Goal: Check status: Check status

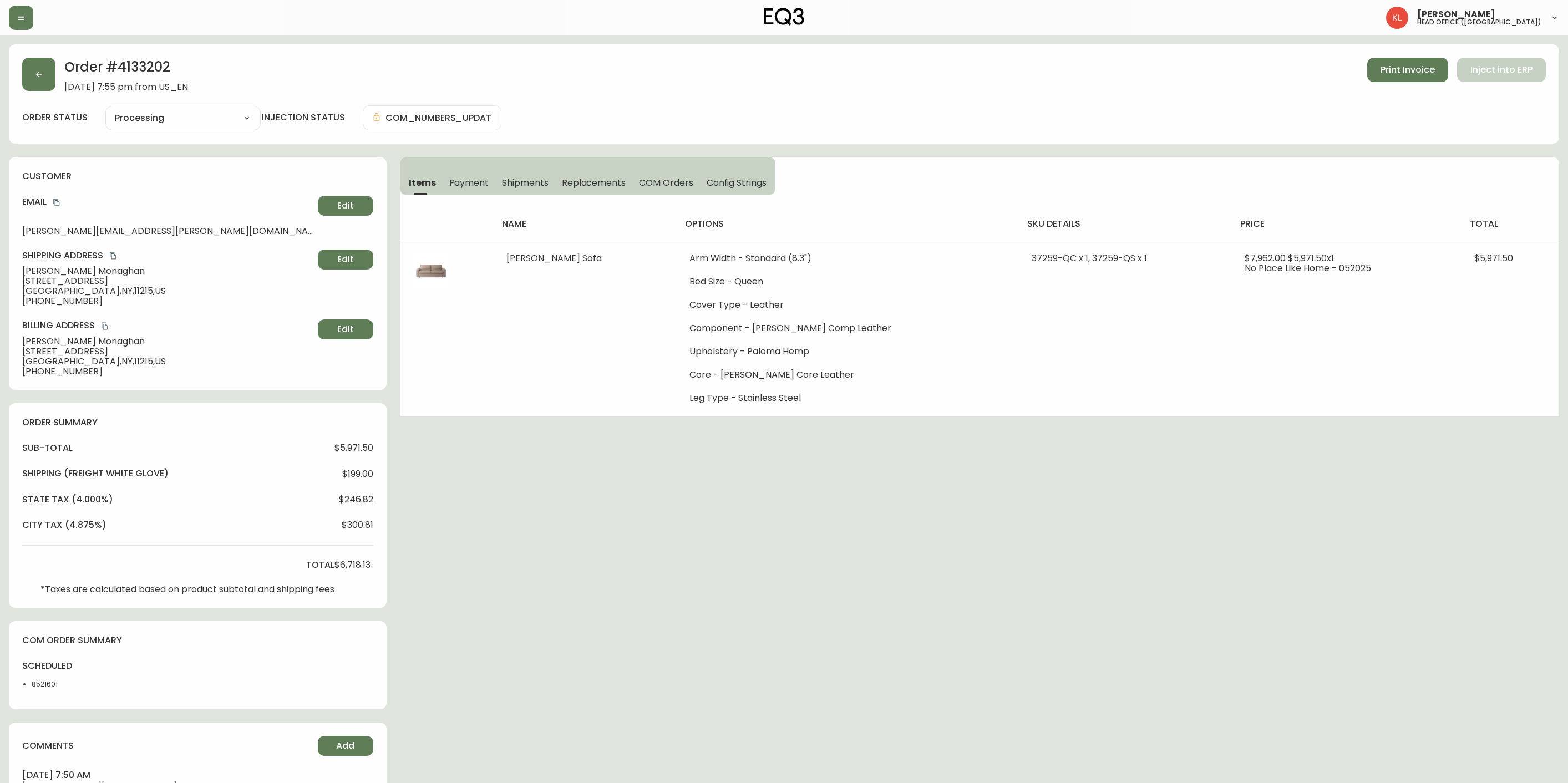
click at [52, 80] on button "button" at bounding box center [39, 74] width 33 height 33
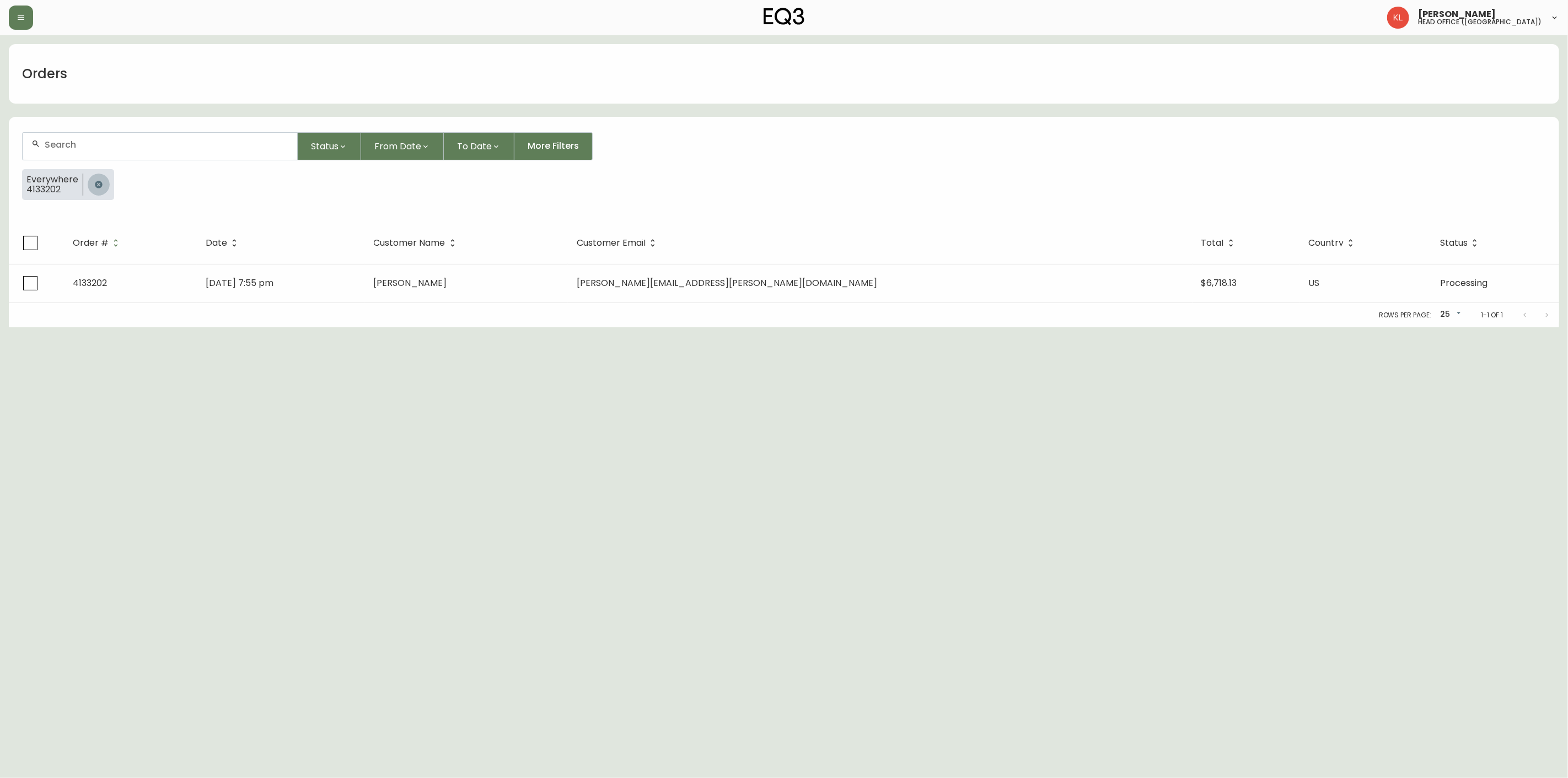
drag, startPoint x: 96, startPoint y: 184, endPoint x: 138, endPoint y: 137, distance: 63.0
click at [99, 183] on icon "button" at bounding box center [98, 185] width 7 height 7
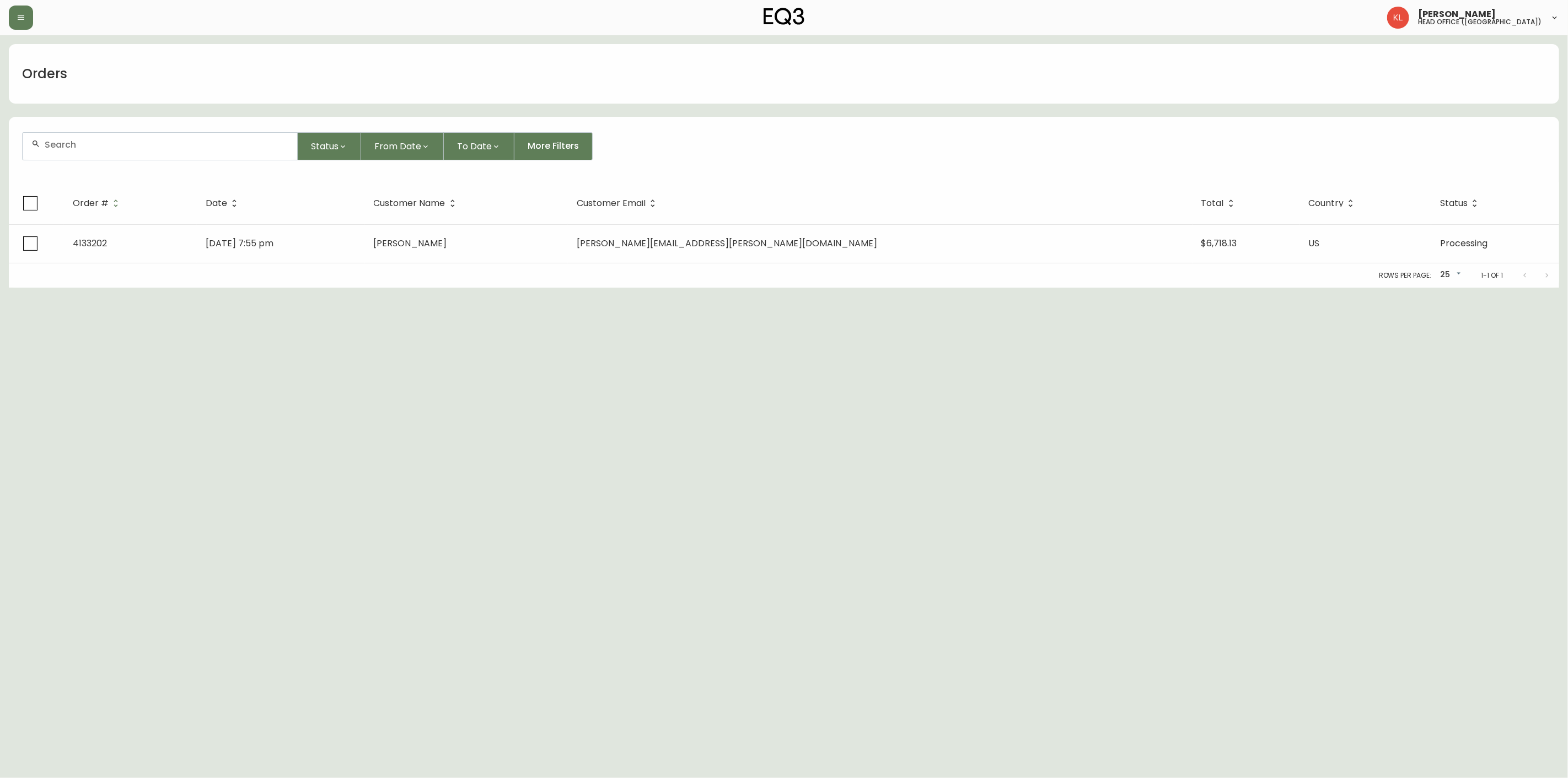
click at [138, 137] on div at bounding box center [160, 146] width 274 height 27
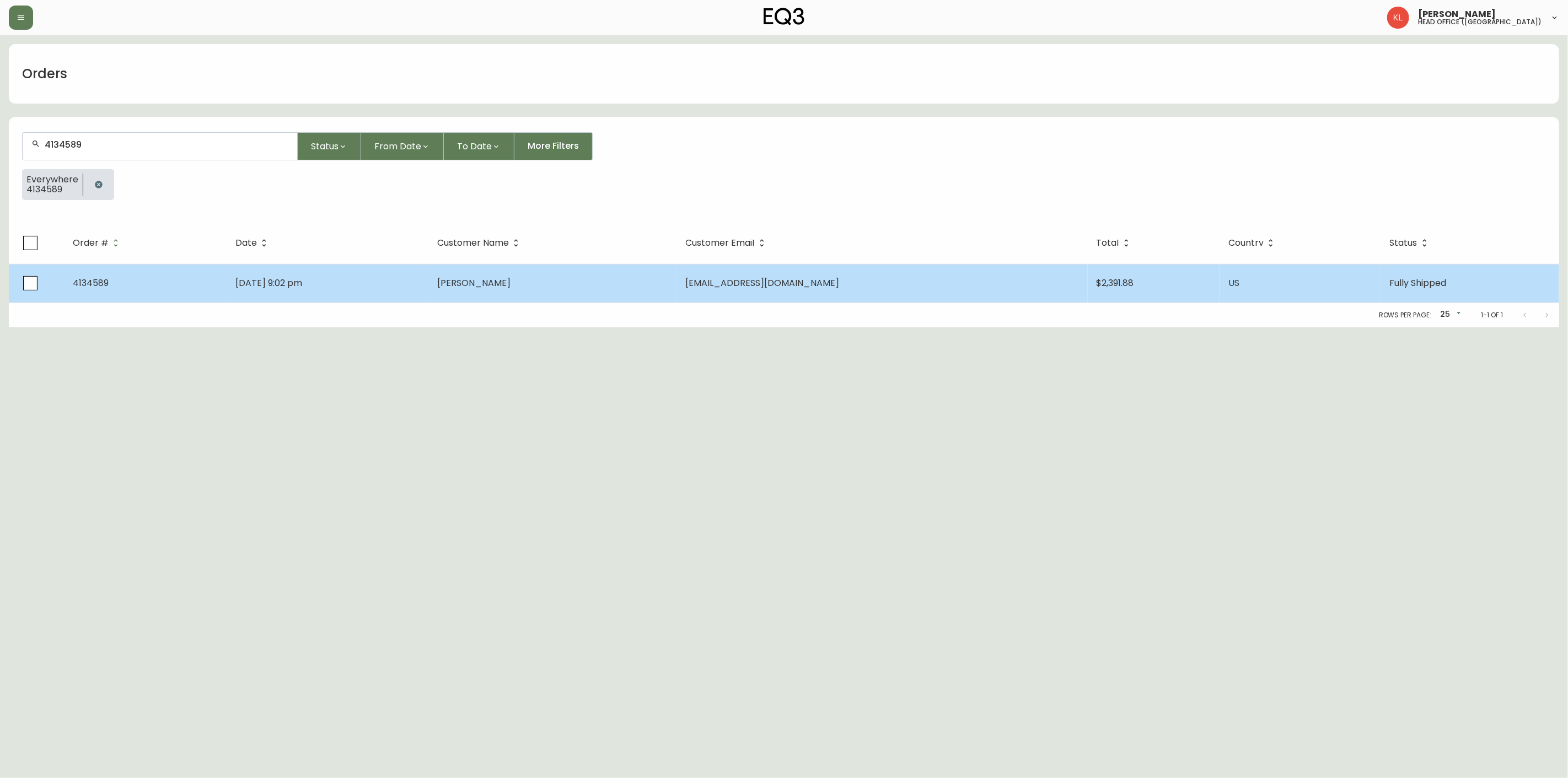
type input "4134589"
click at [244, 268] on td "[DATE] 9:02 pm" at bounding box center [328, 284] width 202 height 38
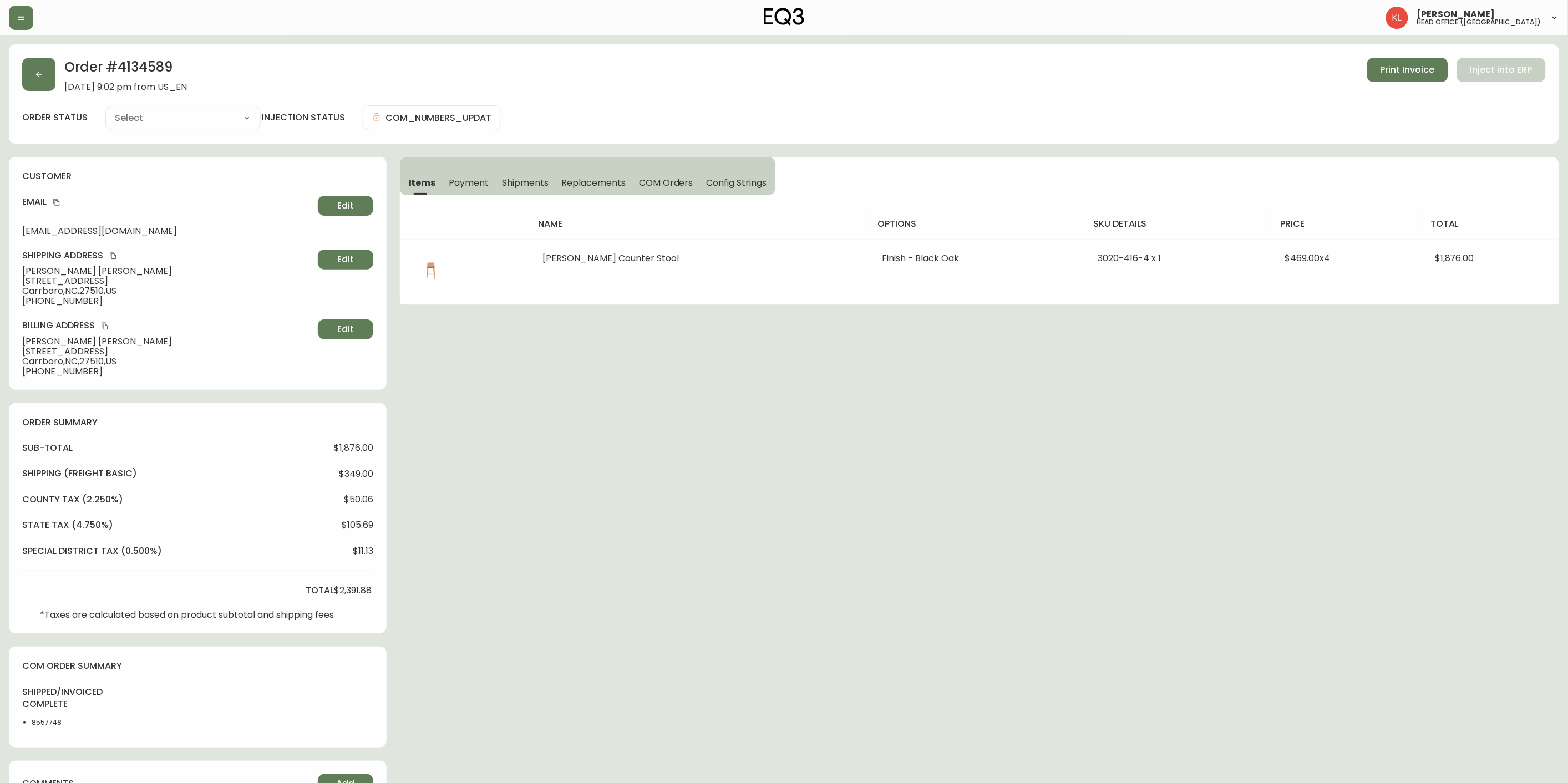
type input "Fully Shipped"
select select "FULLY_SHIPPED"
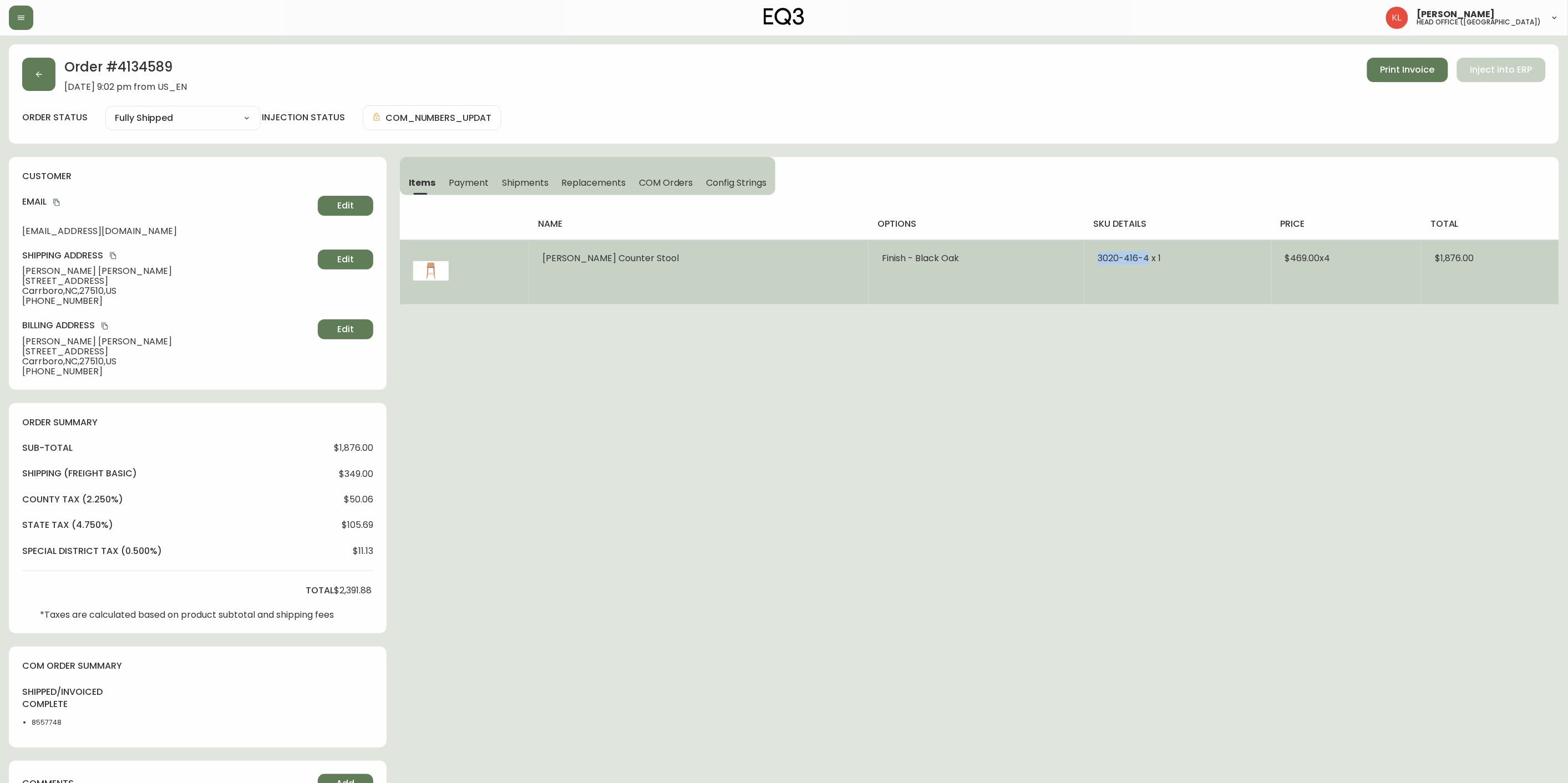
drag, startPoint x: 1097, startPoint y: 260, endPoint x: 1028, endPoint y: 242, distance: 71.3
click at [1028, 242] on tr "[PERSON_NAME] Counter Stool Finish - Black Oak 3020-416-4 x 1 $469.00 x 4 $1,87…" at bounding box center [979, 272] width 1159 height 65
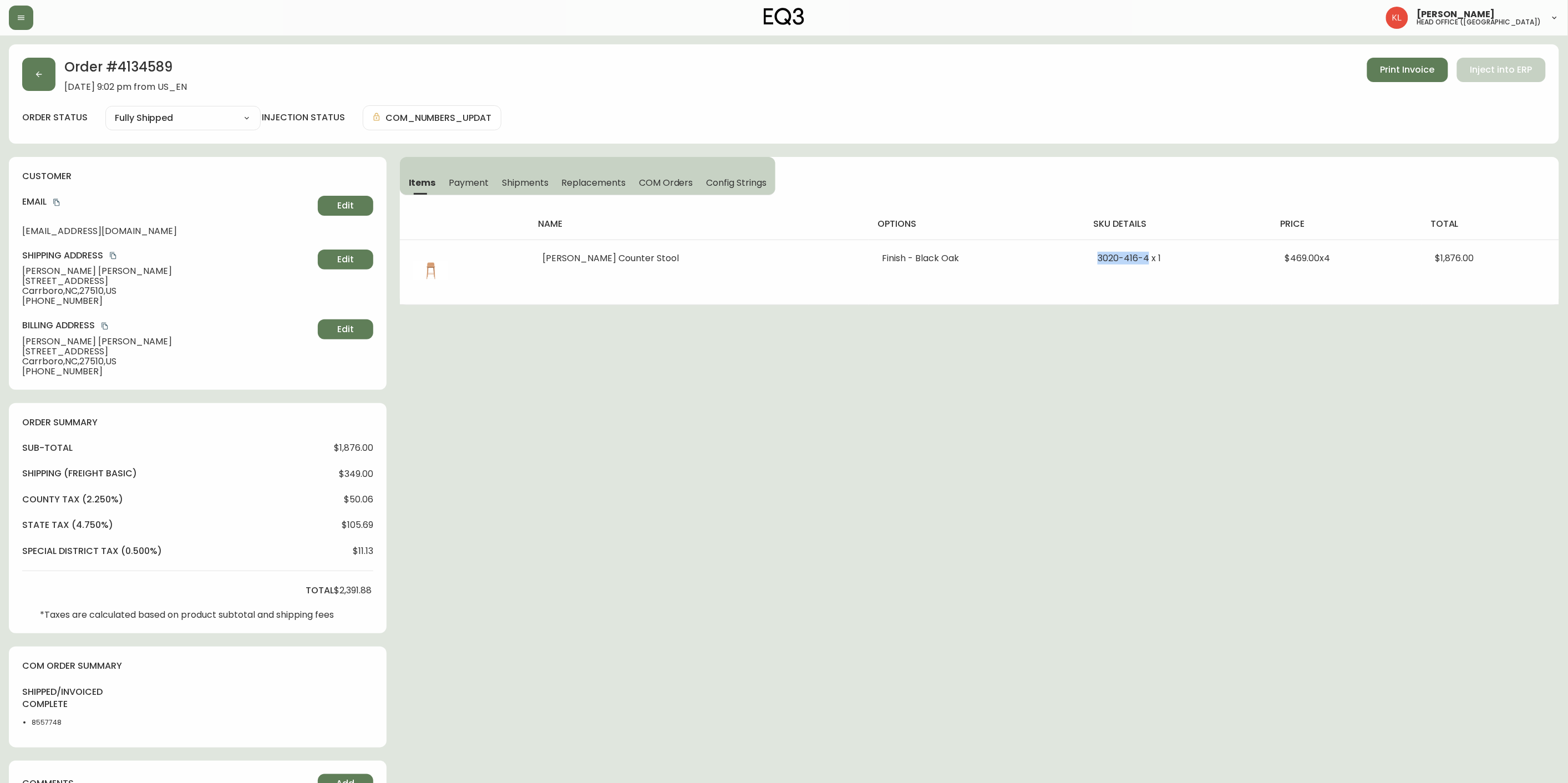
copy tr "[PHONE_NUMBER]"
click at [34, 80] on button "button" at bounding box center [39, 74] width 33 height 33
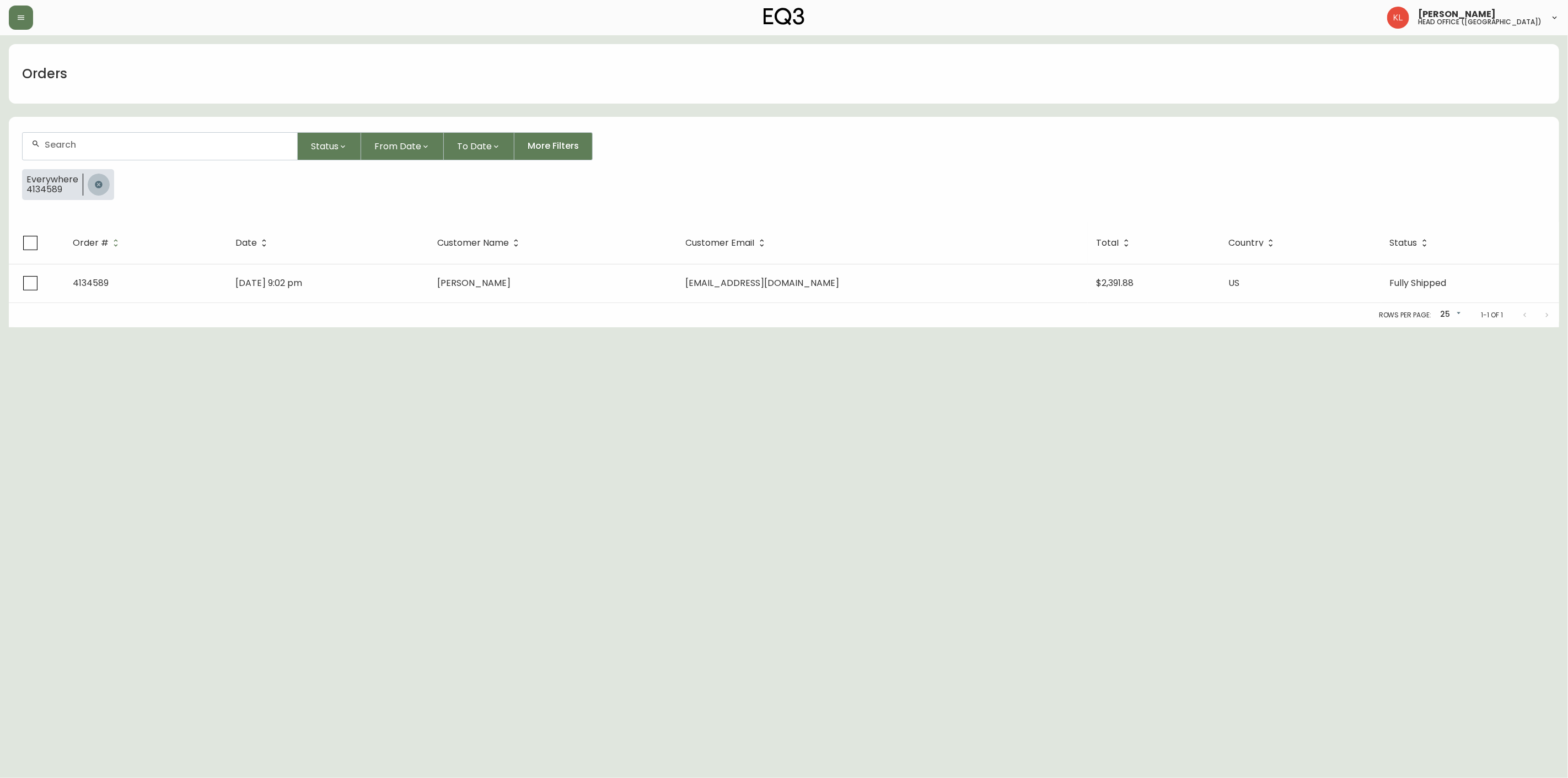
click at [89, 180] on button "button" at bounding box center [98, 185] width 22 height 22
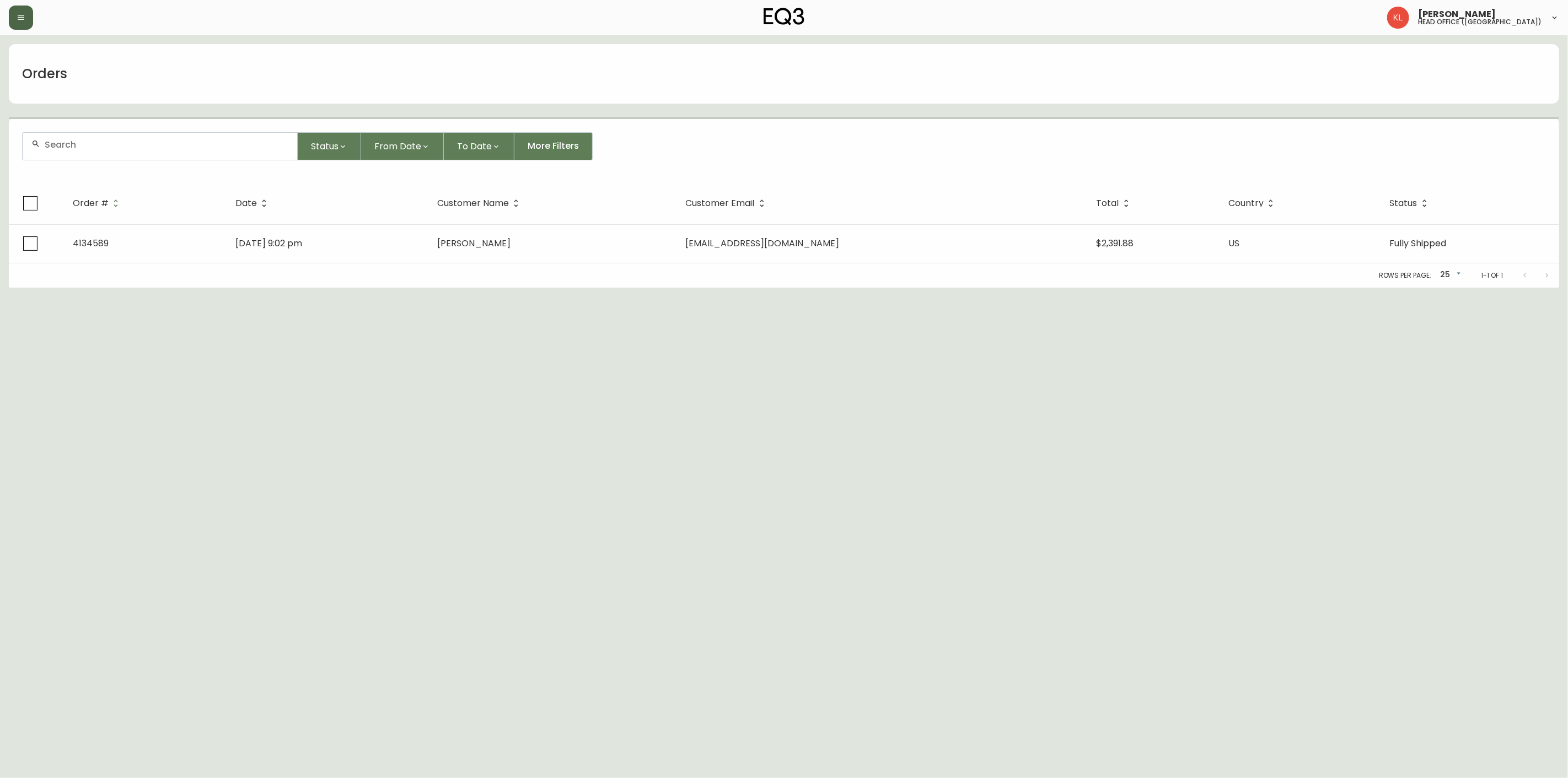
click at [24, 16] on icon "button" at bounding box center [21, 18] width 6 height 4
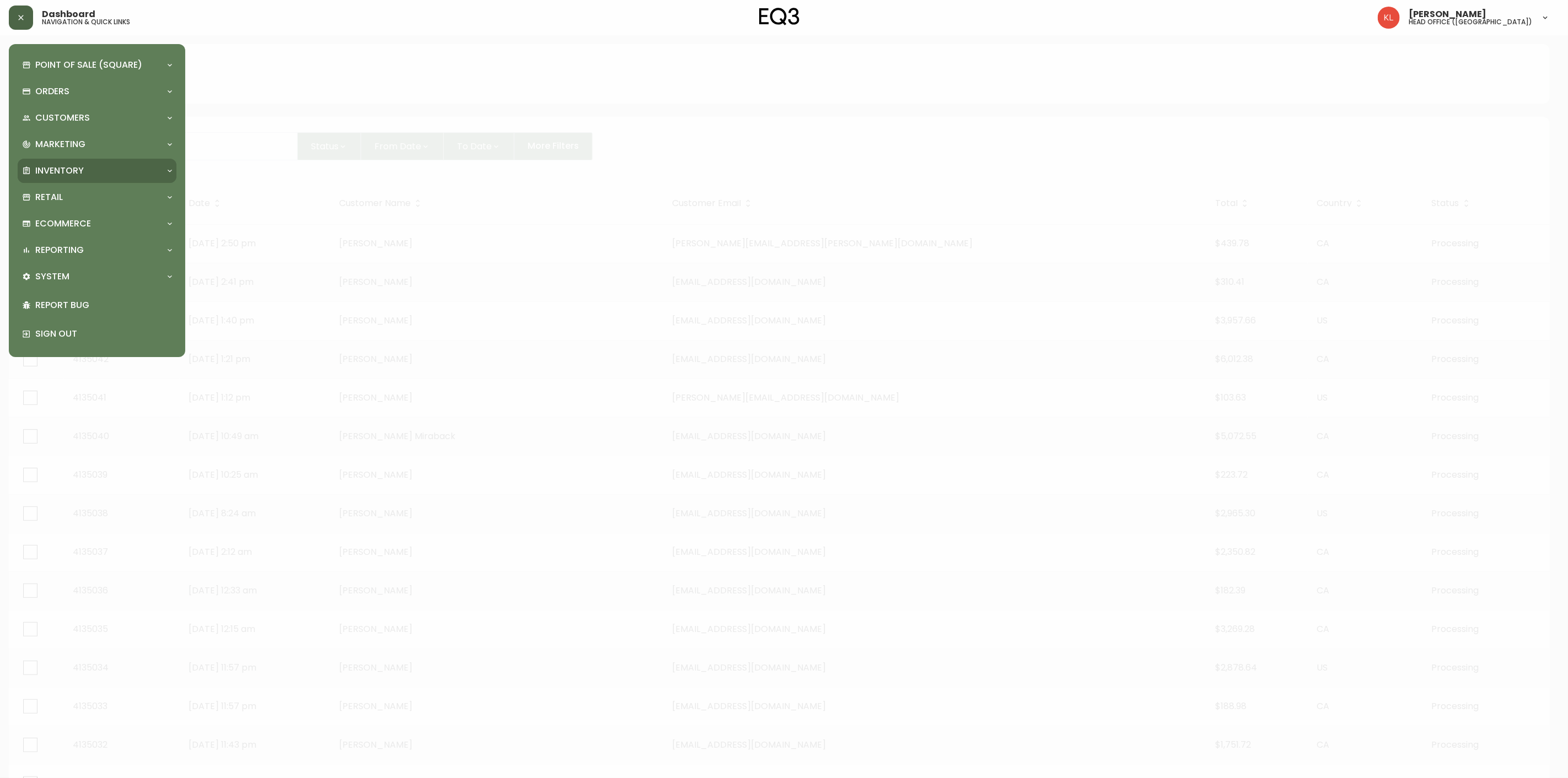
click at [36, 162] on div "Inventory" at bounding box center [97, 171] width 159 height 24
drag, startPoint x: 66, startPoint y: 189, endPoint x: 183, endPoint y: 211, distance: 119.1
click at [66, 189] on link "Import Stock Status" at bounding box center [97, 196] width 159 height 26
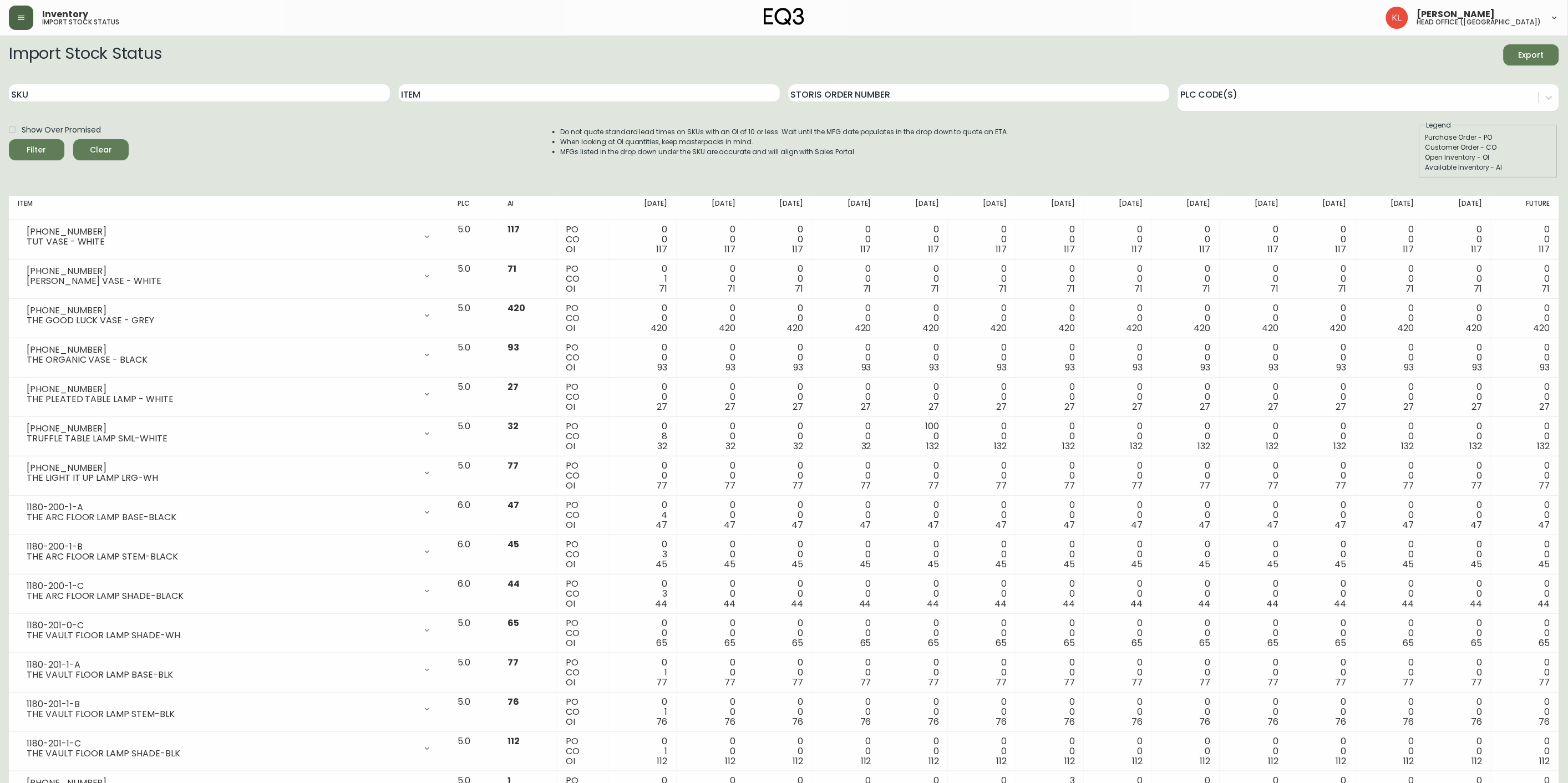
click at [53, 76] on div "SKU" at bounding box center [199, 93] width 381 height 36
click at [44, 80] on div "SKU" at bounding box center [199, 93] width 381 height 36
click at [33, 93] on input "SKU" at bounding box center [199, 93] width 381 height 18
paste input "[PHONE_NUMBER]"
type input "[PHONE_NUMBER]"
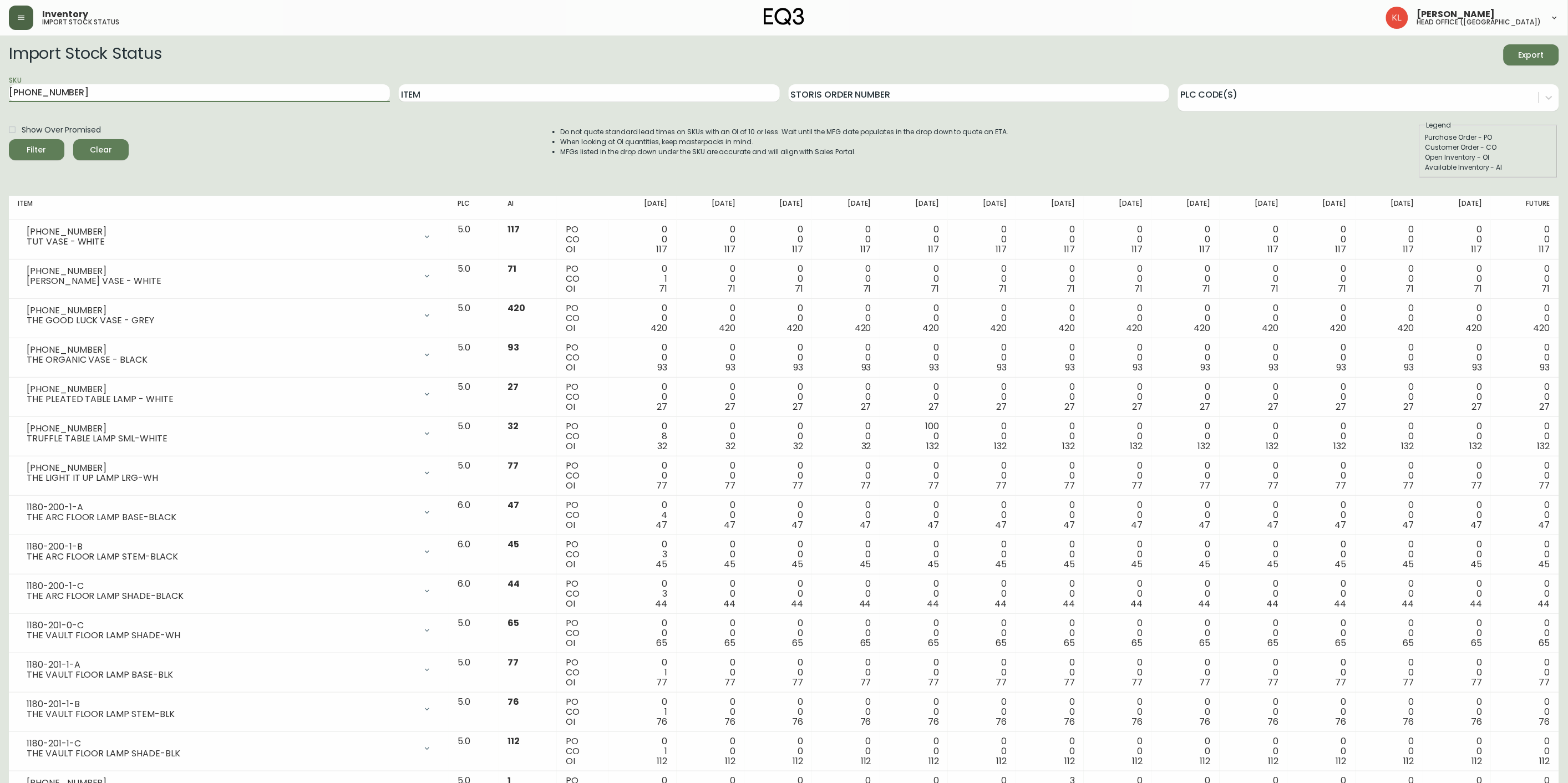
click at [9, 139] on button "Filter" at bounding box center [36, 149] width 55 height 21
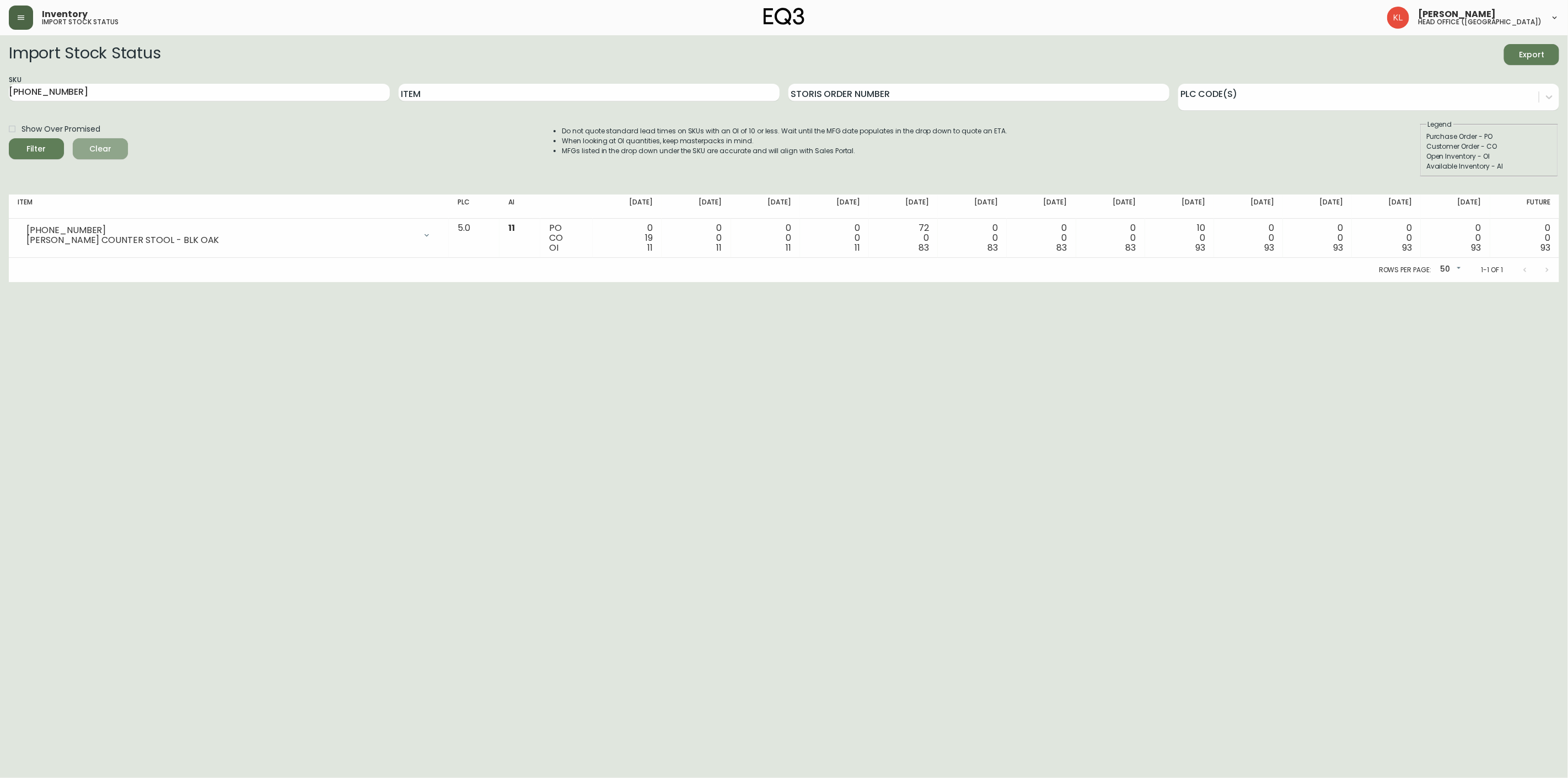
click at [94, 155] on span "Clear" at bounding box center [100, 149] width 38 height 14
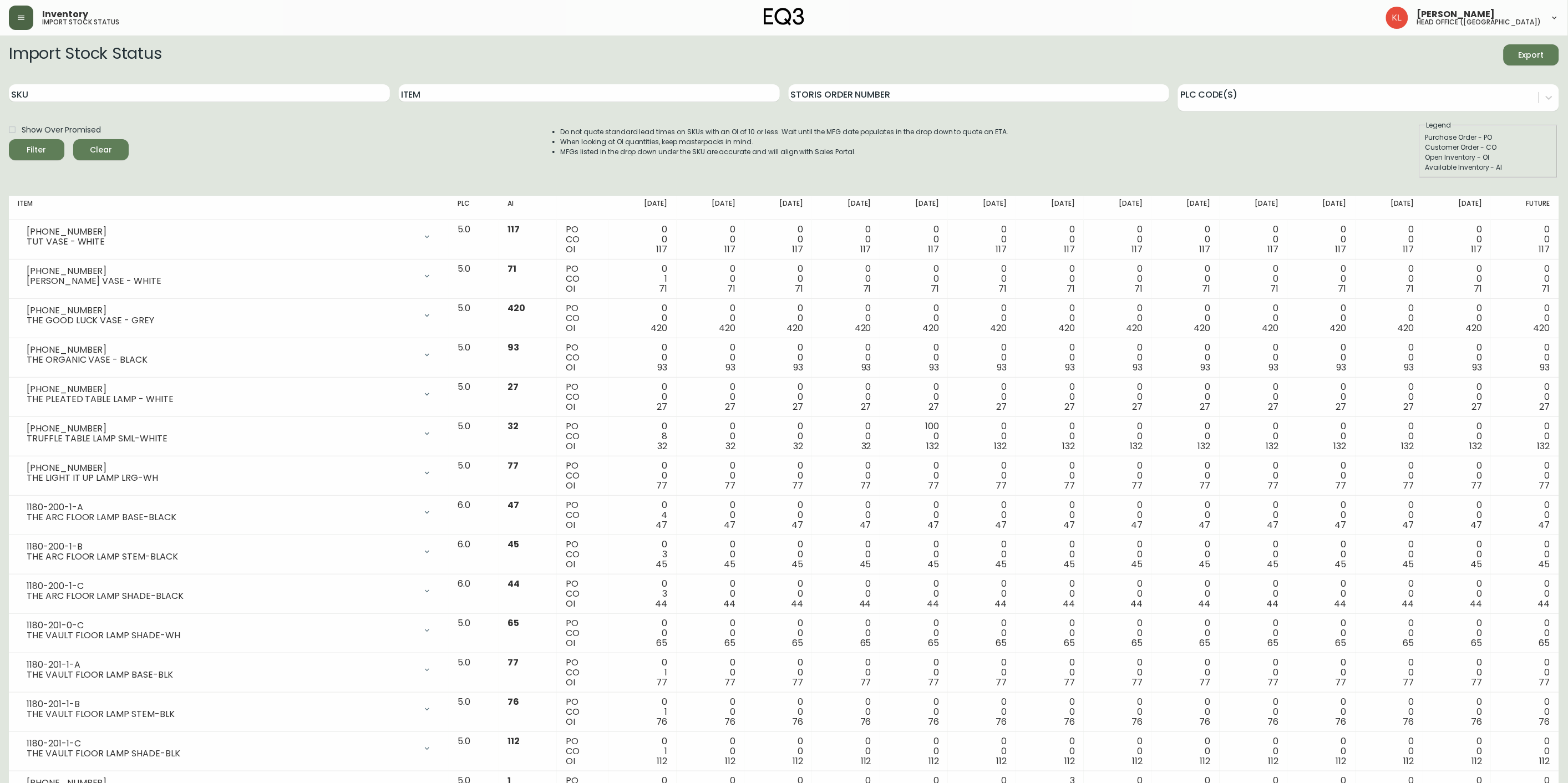
click at [23, 14] on icon "button" at bounding box center [21, 18] width 9 height 9
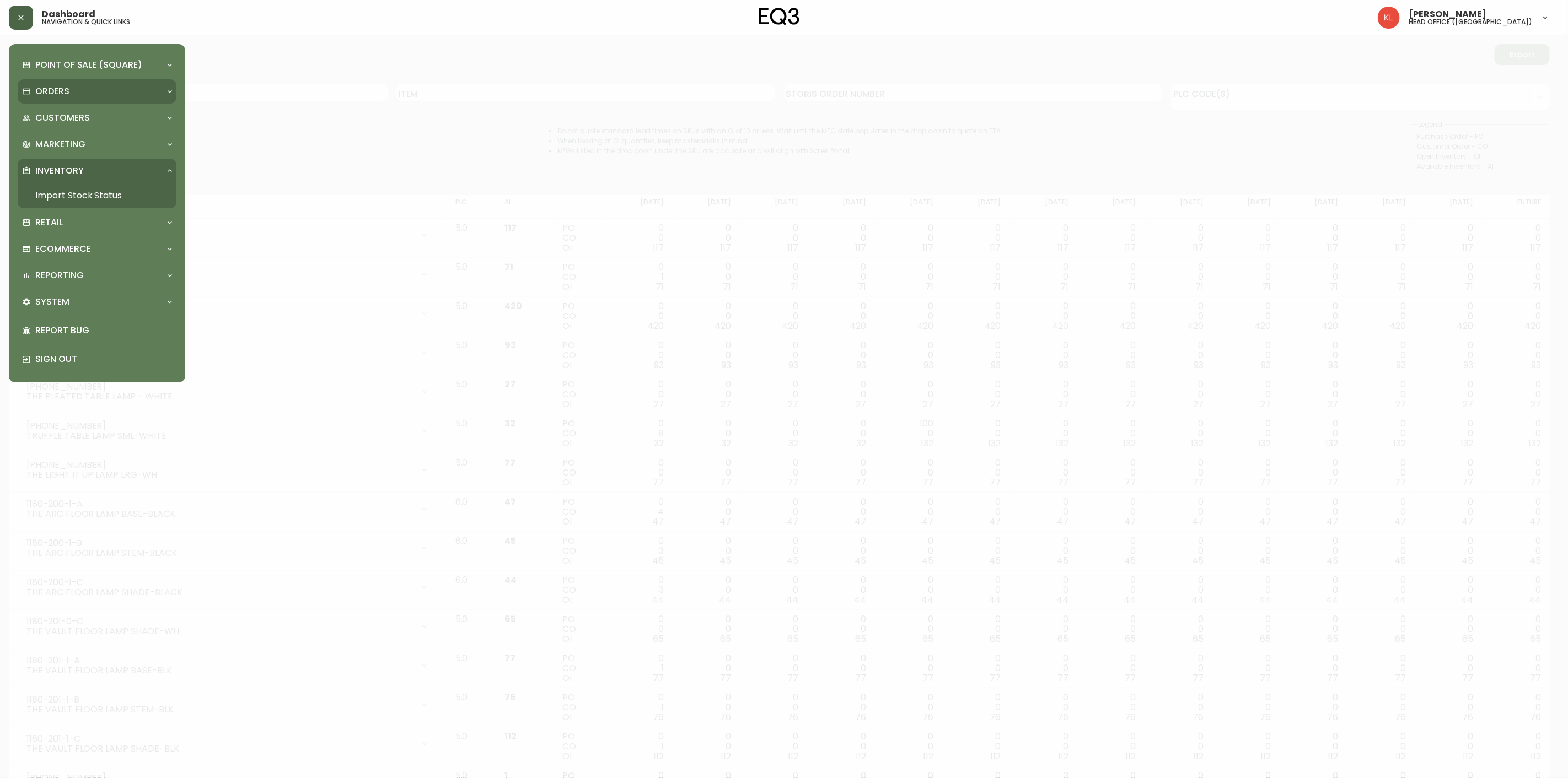
click at [64, 93] on p "Orders" at bounding box center [53, 91] width 34 height 12
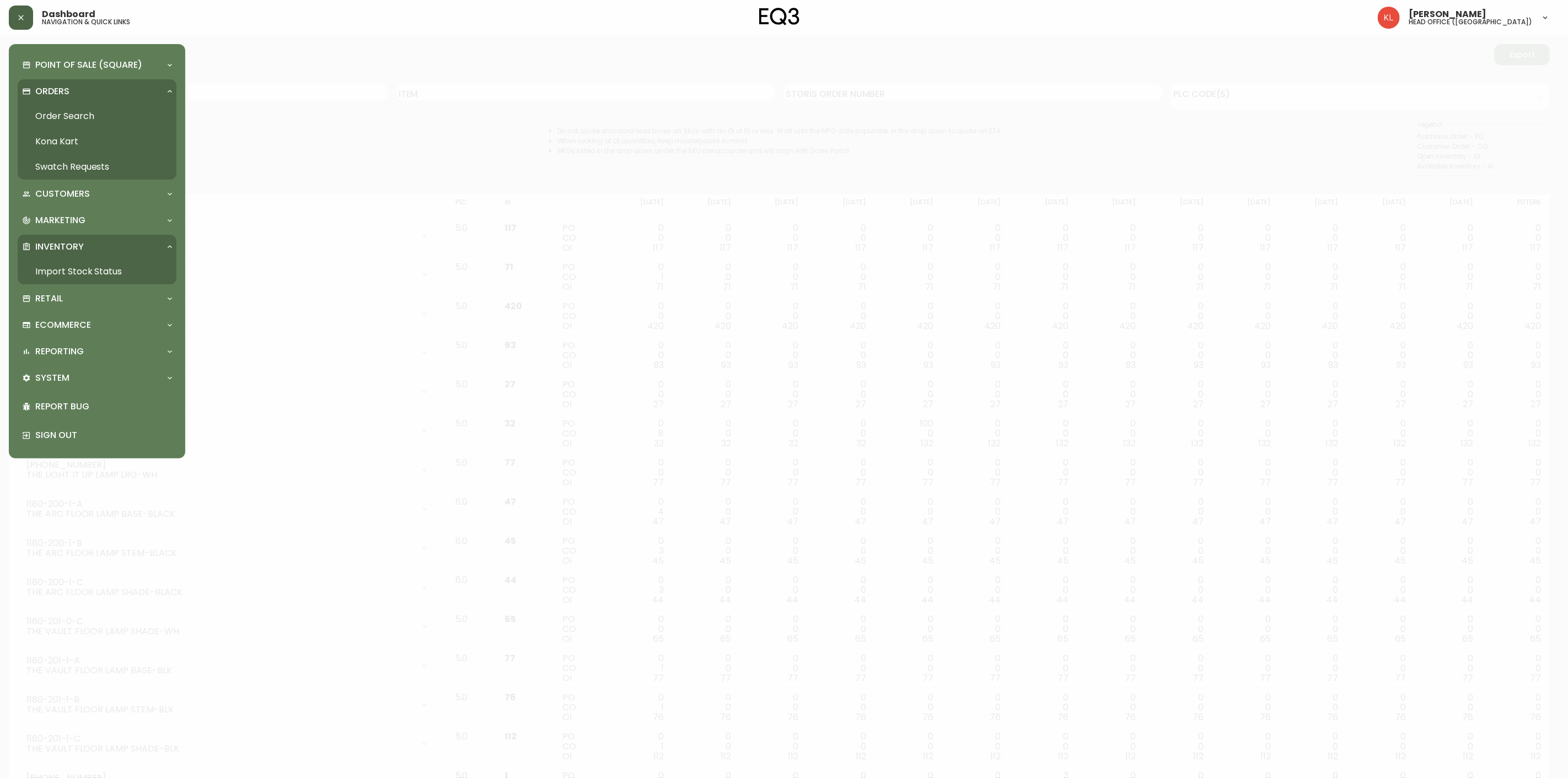
drag, startPoint x: 92, startPoint y: 115, endPoint x: 210, endPoint y: 95, distance: 119.7
click at [92, 115] on link "Order Search" at bounding box center [97, 116] width 159 height 26
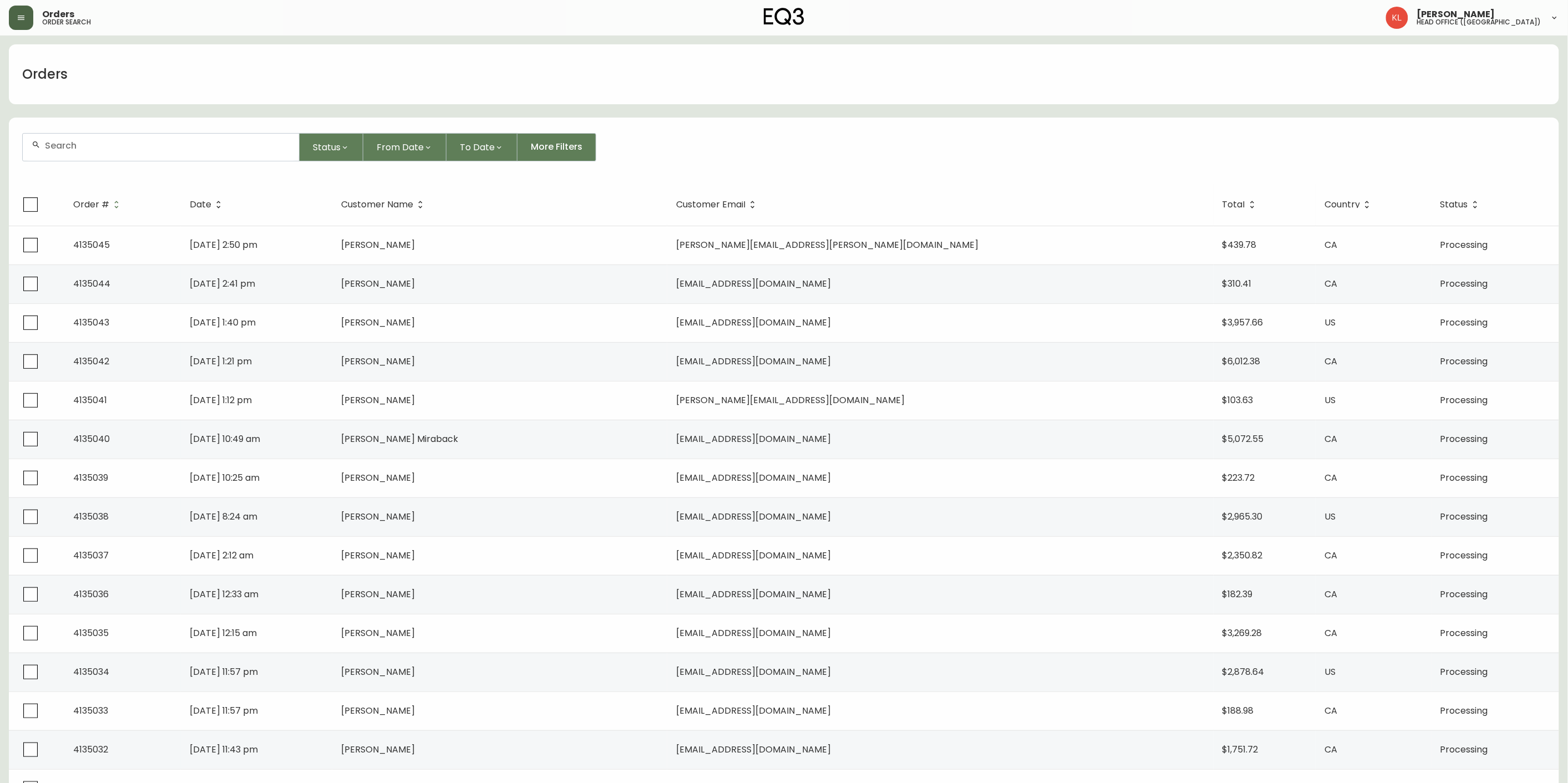
click at [80, 146] on input "text" at bounding box center [168, 146] width 245 height 11
paste input "[PHONE_NUMBER]"
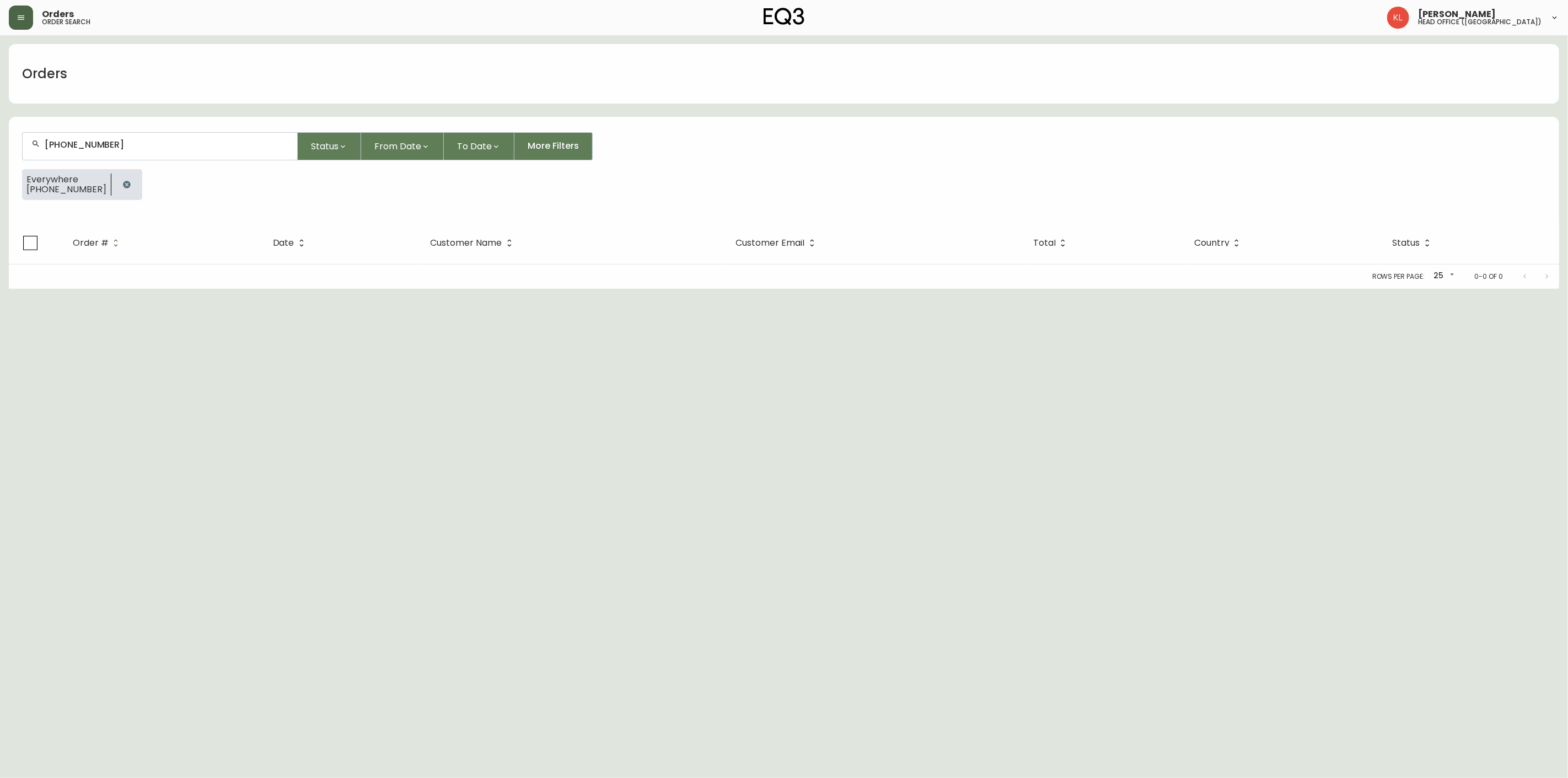
drag, startPoint x: -86, startPoint y: 182, endPoint x: -103, endPoint y: 180, distance: 17.1
click at [0, 180] on html "Orders order search [PERSON_NAME] head office ([GEOGRAPHIC_DATA]) Orders [PHONE…" at bounding box center [784, 144] width 1568 height 289
type input "[PHONE_NUMBER]"
click at [123, 184] on icon "button" at bounding box center [127, 185] width 9 height 9
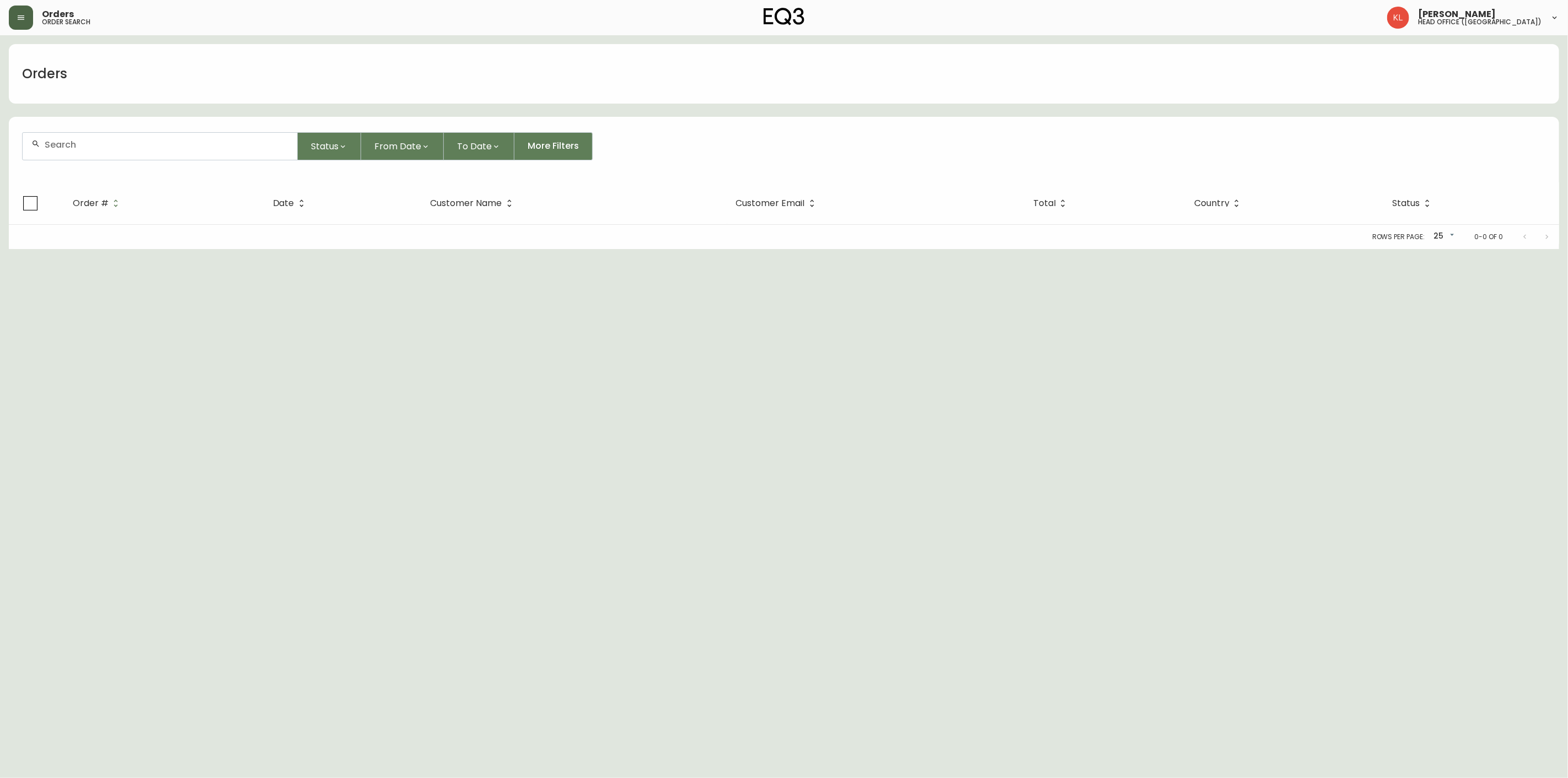
click at [106, 155] on div at bounding box center [160, 146] width 274 height 27
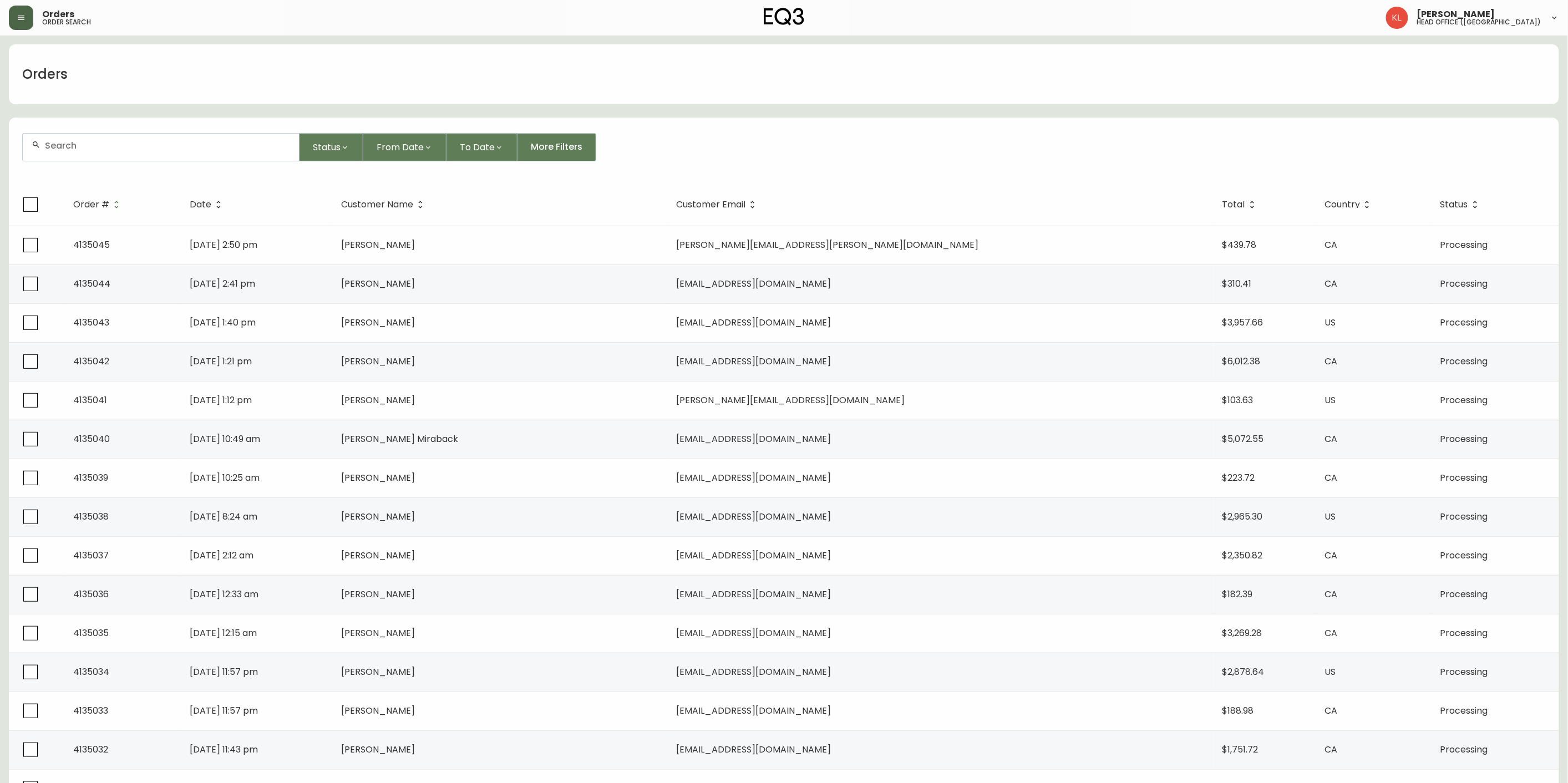
paste input "4134589"
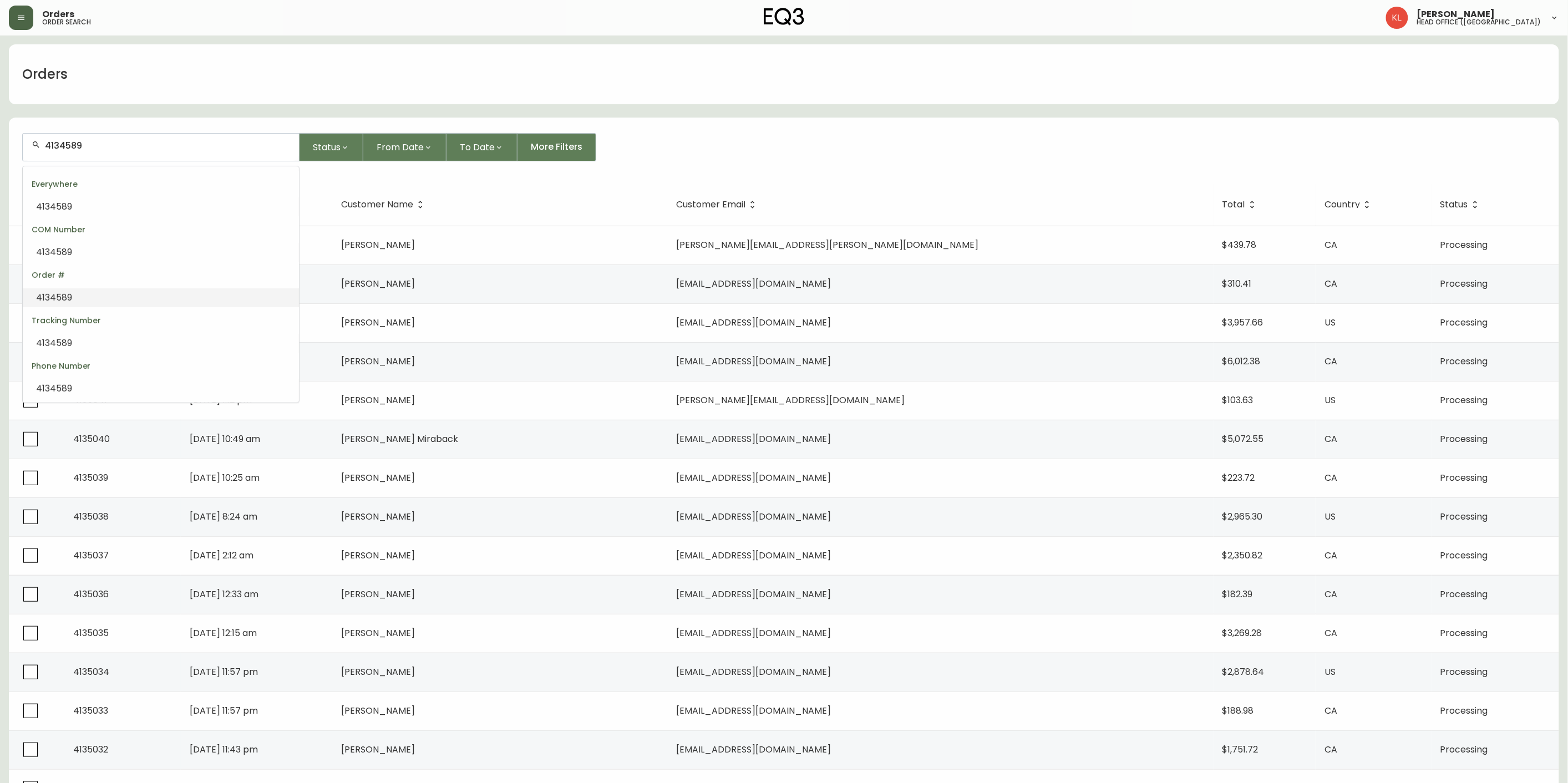
click at [113, 141] on input "4134589" at bounding box center [168, 146] width 245 height 11
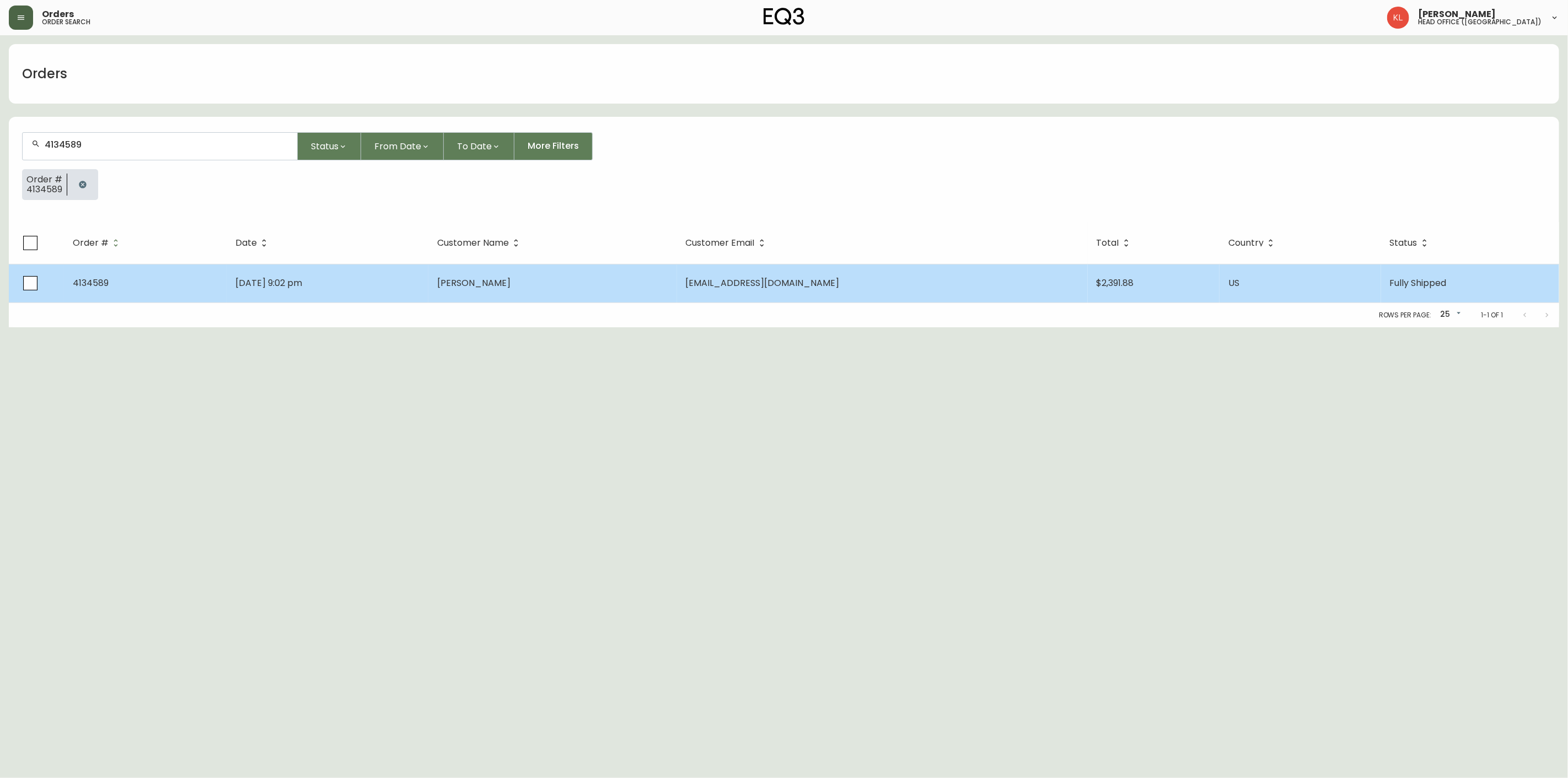
type input "4134589"
click at [510, 279] on span "[PERSON_NAME]" at bounding box center [473, 283] width 73 height 13
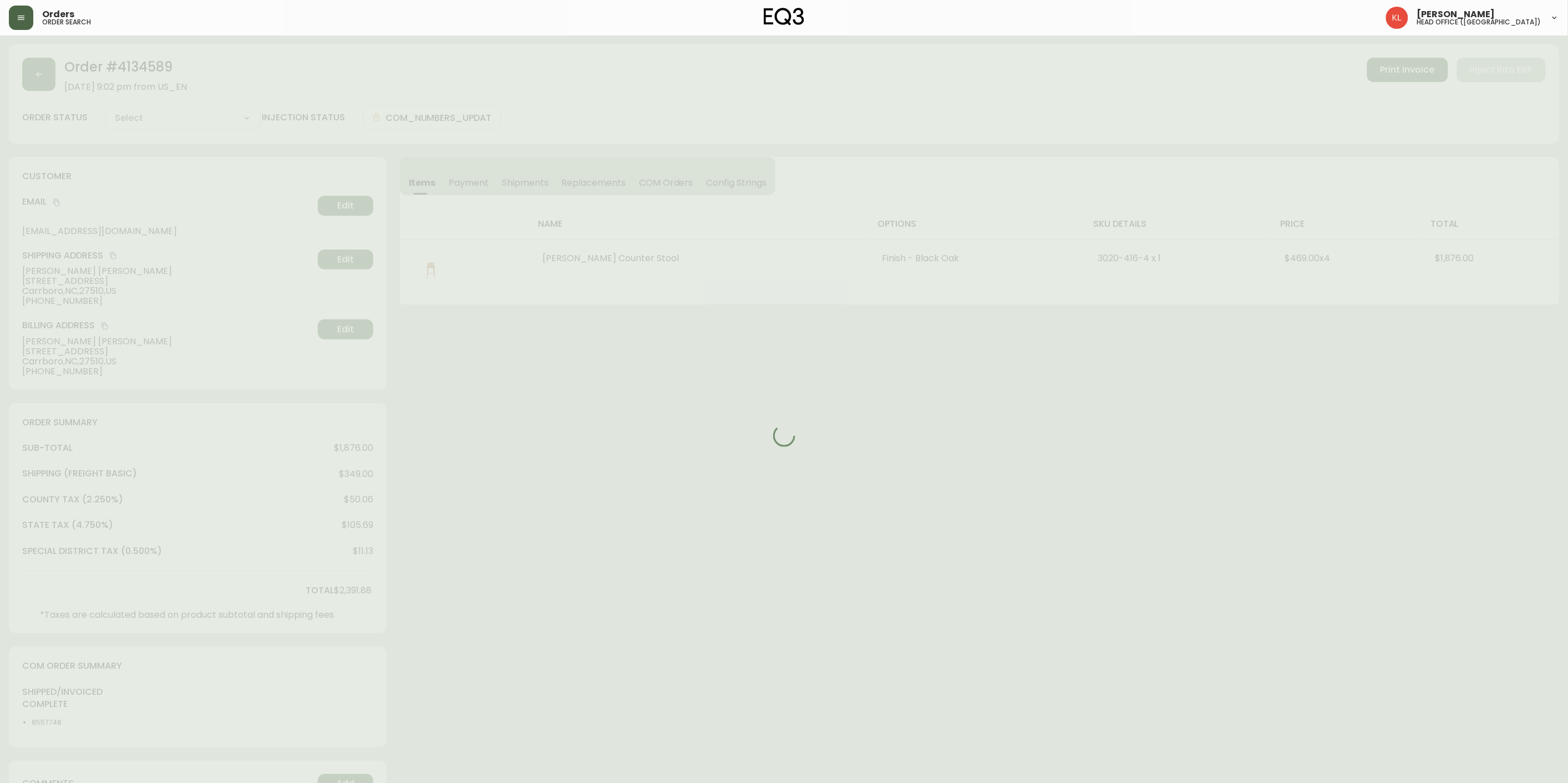
type input "Fully Shipped"
select select "FULLY_SHIPPED"
